Goal: Task Accomplishment & Management: Use online tool/utility

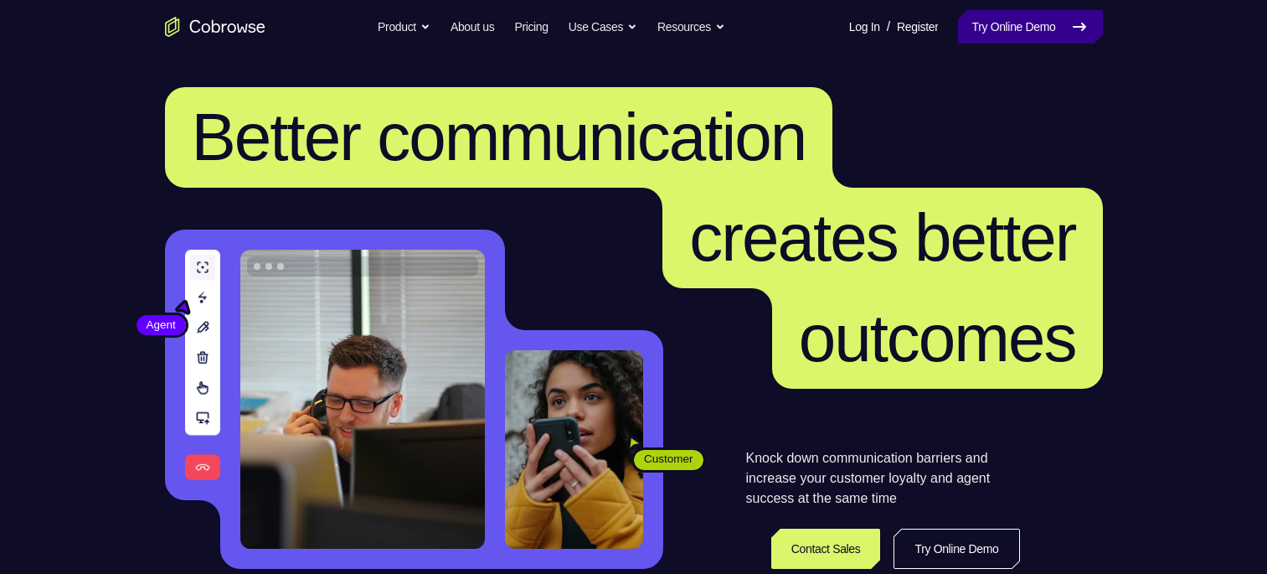
click at [985, 39] on link "Try Online Demo" at bounding box center [1030, 27] width 144 height 34
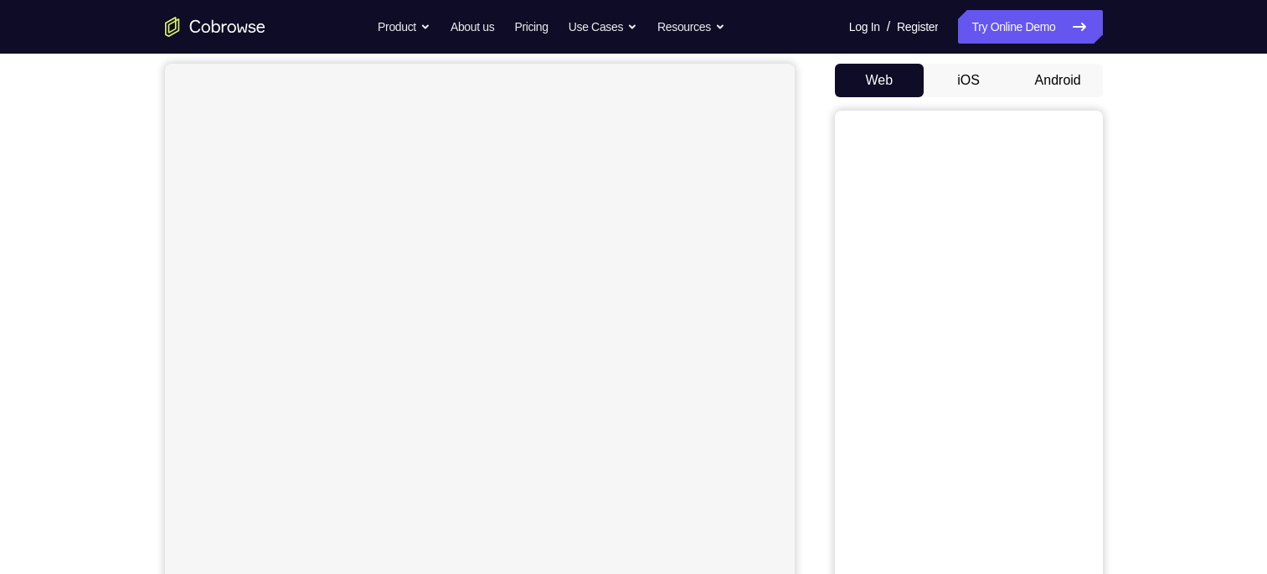
scroll to position [154, 0]
click at [1056, 85] on button "Android" at bounding box center [1059, 81] width 90 height 34
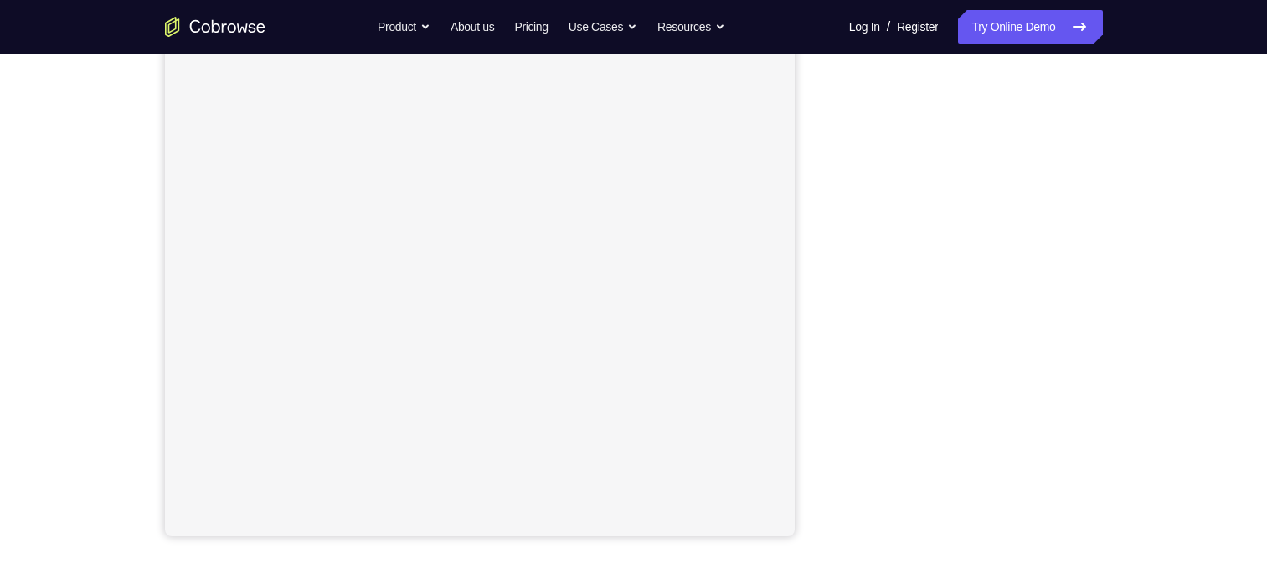
scroll to position [248, 0]
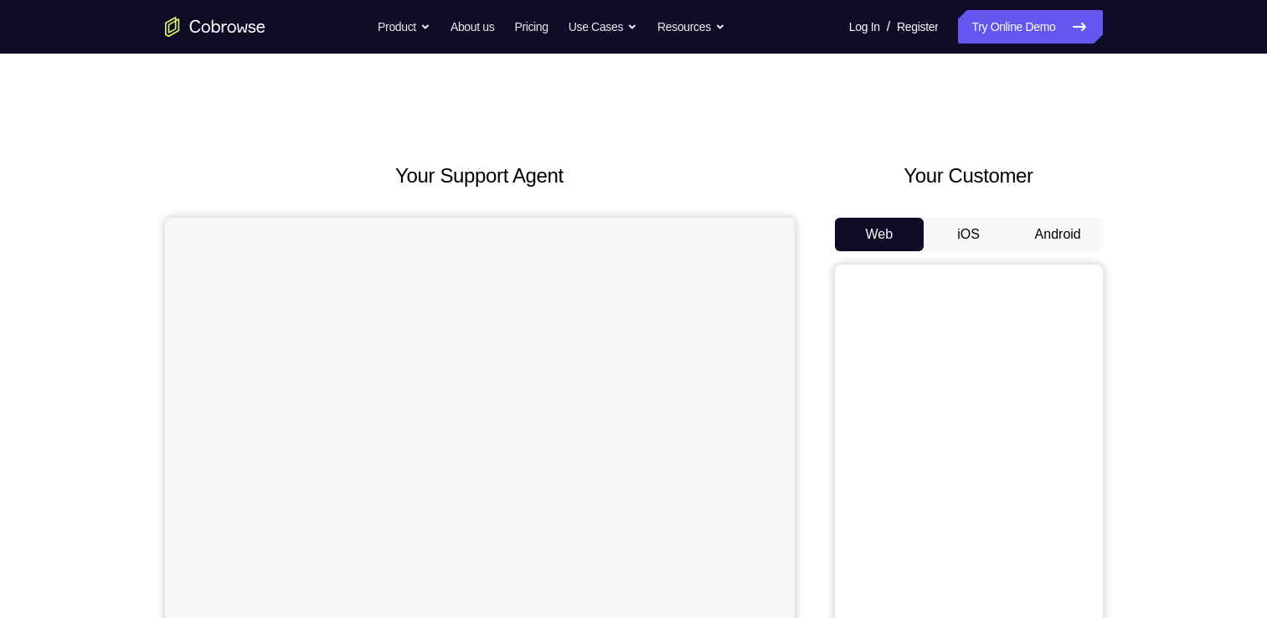
click at [1043, 240] on button "Android" at bounding box center [1059, 235] width 90 height 34
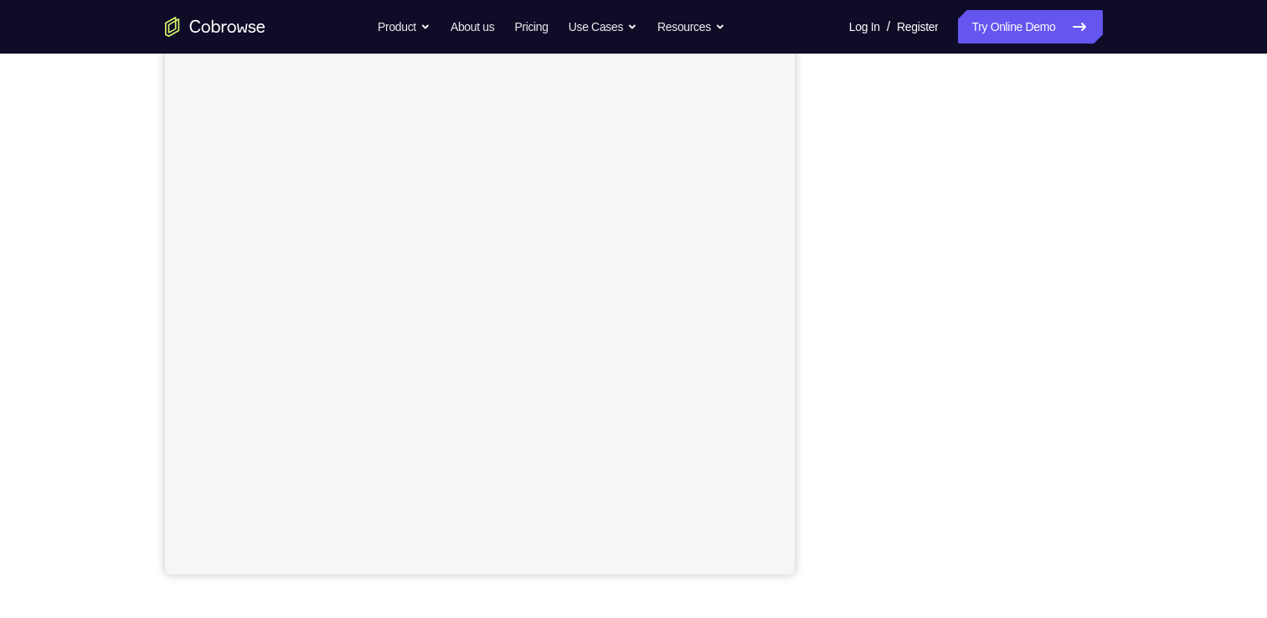
scroll to position [261, 0]
